Goal: Transaction & Acquisition: Subscribe to service/newsletter

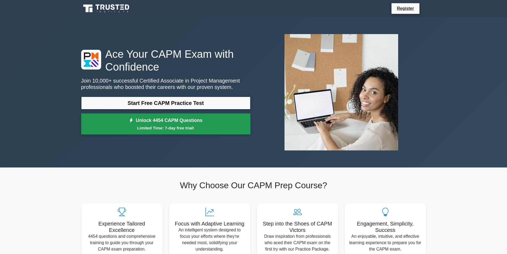
click at [134, 129] on small "Limited Time: 7-day free trial!" at bounding box center [166, 128] width 156 height 6
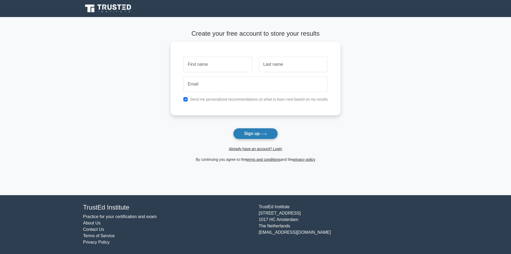
click at [272, 135] on button "Sign up" at bounding box center [255, 133] width 45 height 11
click at [270, 135] on button "Sign up" at bounding box center [255, 133] width 45 height 11
click at [272, 133] on button "Sign up" at bounding box center [255, 133] width 45 height 11
